Goal: Find specific page/section: Find specific page/section

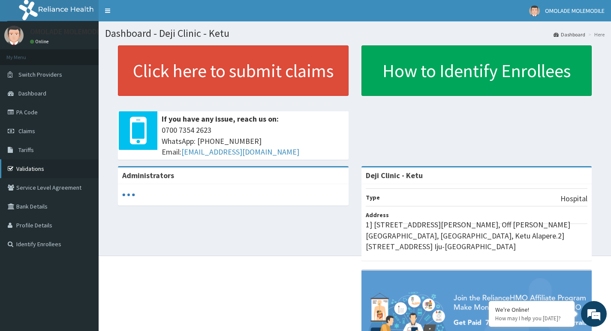
click at [32, 171] on link "Validations" at bounding box center [49, 169] width 99 height 19
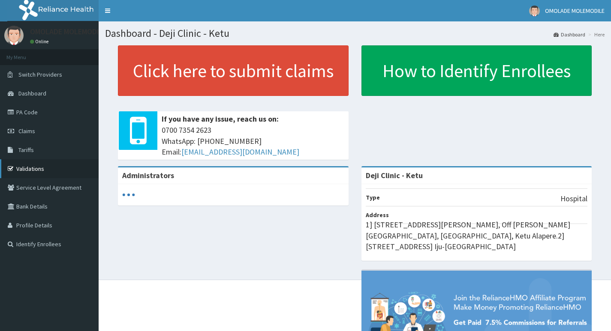
click at [30, 167] on link "Validations" at bounding box center [49, 169] width 99 height 19
